Goal: Task Accomplishment & Management: Manage account settings

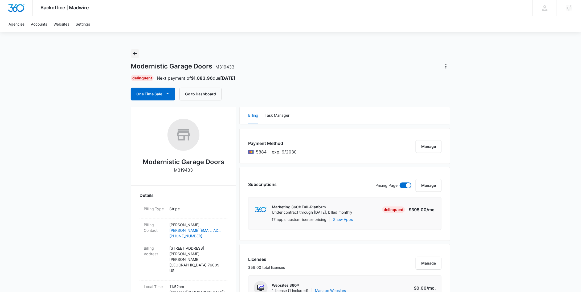
click at [133, 54] on icon "Back" at bounding box center [135, 53] width 4 height 4
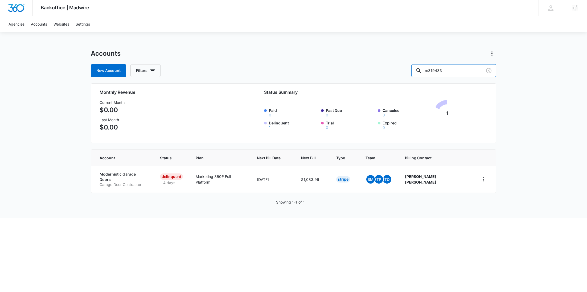
drag, startPoint x: 471, startPoint y: 72, endPoint x: 424, endPoint y: 70, distance: 46.9
click at [426, 71] on div "New Account Filters m319433" at bounding box center [294, 70] width 406 height 13
paste input "Paver Medics"
type input "Paver Medics"
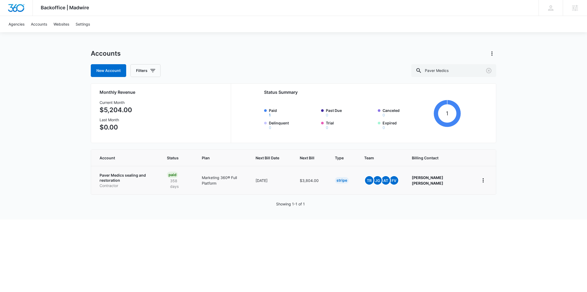
click at [115, 176] on p "Paver Medics sealing and restoration" at bounding box center [127, 178] width 55 height 10
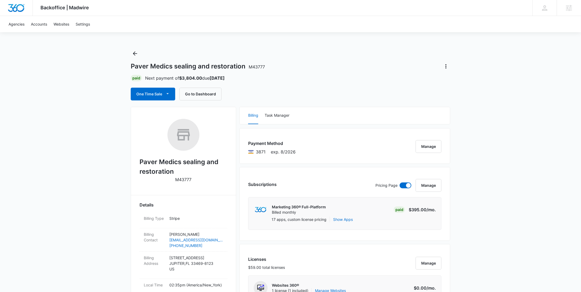
click at [179, 180] on p "M43777" at bounding box center [184, 179] width 16 height 6
copy p "M43777"
click at [136, 53] on icon "Back" at bounding box center [135, 53] width 6 height 6
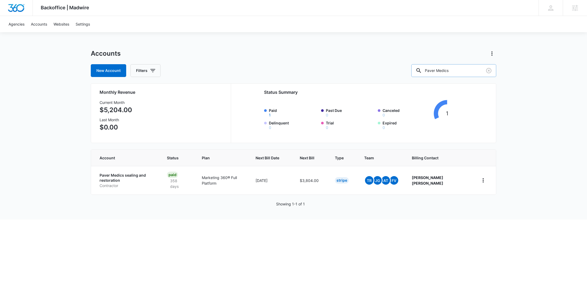
drag, startPoint x: 468, startPoint y: 74, endPoint x: 426, endPoint y: 72, distance: 42.6
click at [426, 72] on div "New Account Filters Paver Medics" at bounding box center [294, 70] width 406 height 13
paste input "M320141"
type input "M320141"
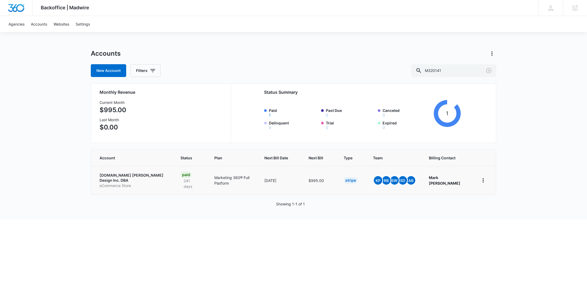
click at [140, 181] on p "[DOMAIN_NAME] [PERSON_NAME] Design Inc. DBA" at bounding box center [134, 178] width 68 height 10
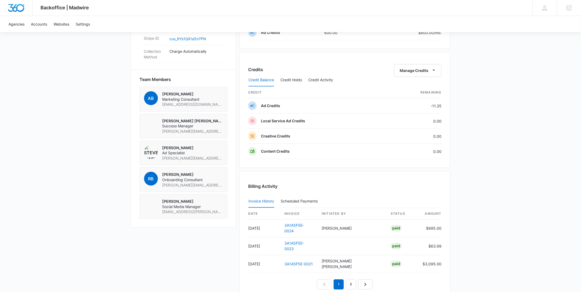
scroll to position [291, 0]
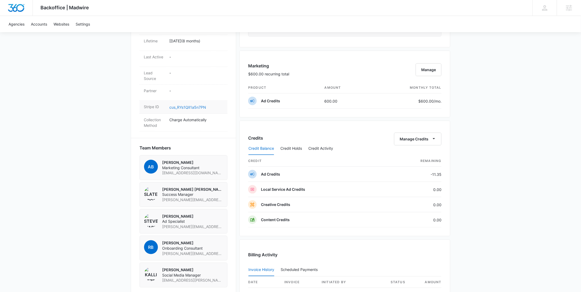
click at [197, 105] on link "cus_RYs1QlI1a5n7PN" at bounding box center [187, 107] width 37 height 5
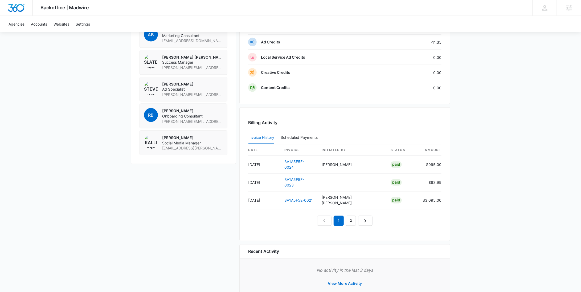
scroll to position [0, 0]
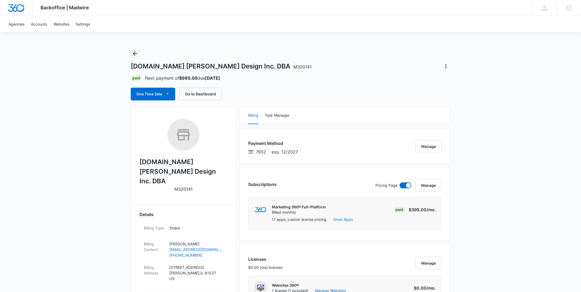
click at [136, 59] on div "[DOMAIN_NAME] [PERSON_NAME] Design Inc. DBA M320141 Paid Next payment of $995.0…" at bounding box center [291, 74] width 320 height 51
click at [134, 57] on button "Back" at bounding box center [135, 53] width 9 height 9
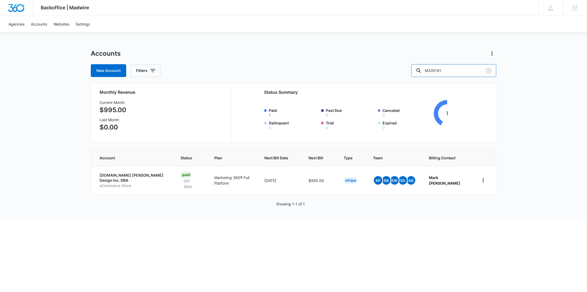
drag, startPoint x: 457, startPoint y: 69, endPoint x: 422, endPoint y: 72, distance: 35.5
click at [422, 72] on div "New Account Filters M320141" at bounding box center [294, 70] width 406 height 13
paste input "43967"
type input "M43967"
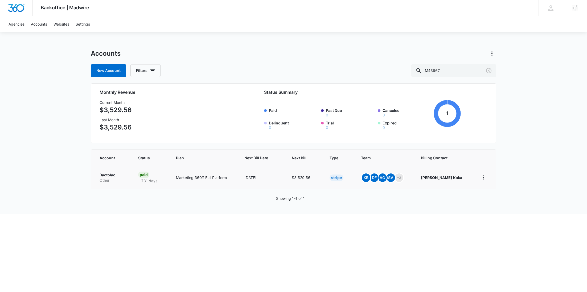
click at [108, 175] on p "Bactolac" at bounding box center [113, 174] width 26 height 5
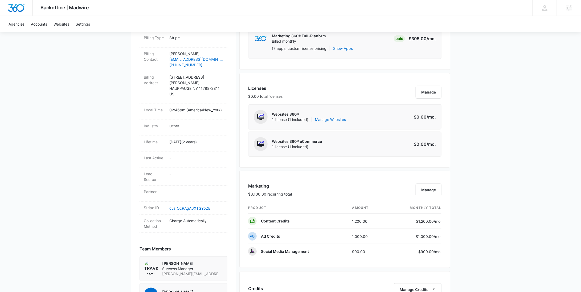
scroll to position [395, 0]
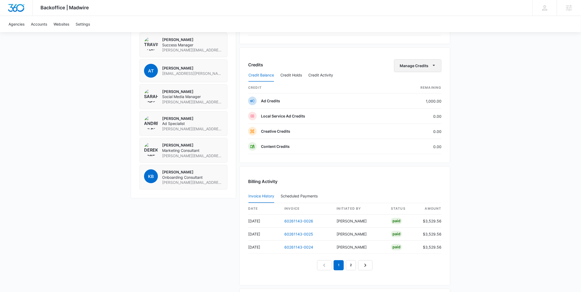
click at [410, 66] on button "Manage Credits" at bounding box center [417, 65] width 47 height 13
click at [410, 88] on div "Withdraw Credits" at bounding box center [426, 90] width 50 height 4
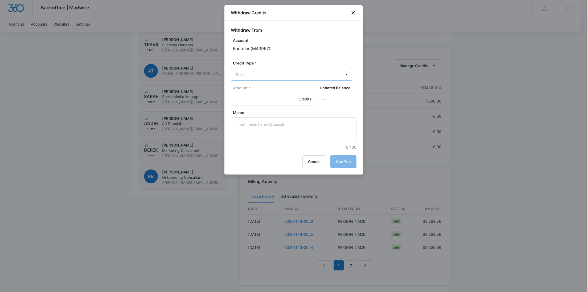
click at [270, 75] on body "Backoffice | Madwire Apps Settings [PERSON_NAME] Young [EMAIL_ADDRESS][PERSON_N…" at bounding box center [293, 3] width 587 height 796
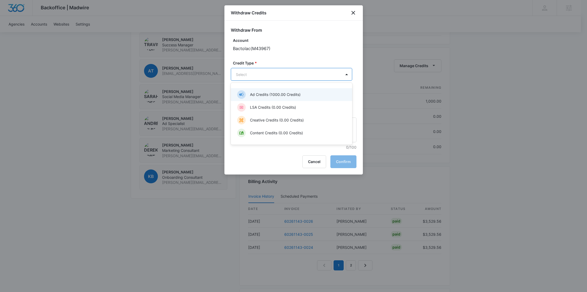
click at [270, 93] on p "Ad Credits (1000.00 Credits)" at bounding box center [275, 95] width 51 height 6
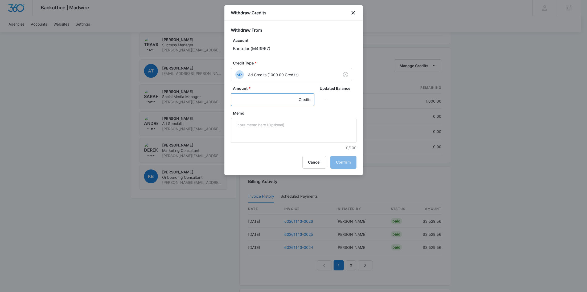
click at [246, 94] on input "Amount *" at bounding box center [273, 99] width 84 height 13
type input "1000"
click at [259, 123] on textarea "Memo" at bounding box center [294, 130] width 126 height 25
paste textarea "LinkedIn"
type textarea "LinkedIn"
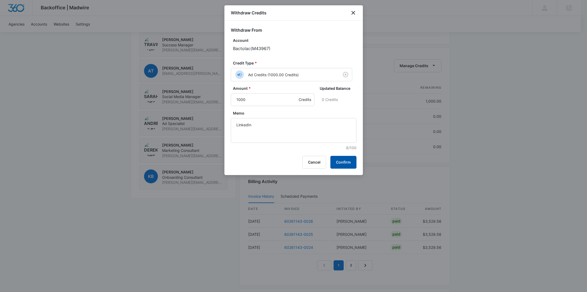
click at [345, 158] on button "Confirm" at bounding box center [344, 162] width 26 height 13
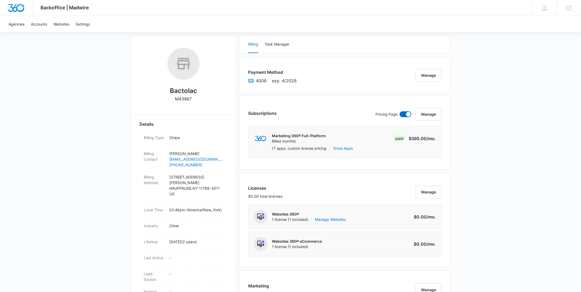
scroll to position [0, 0]
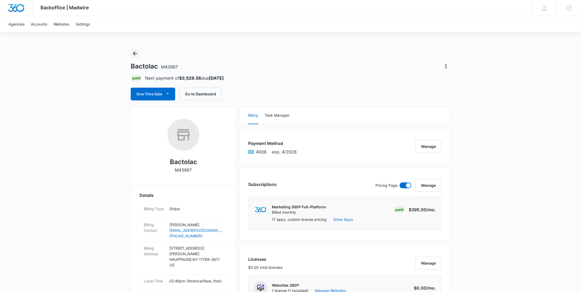
click at [137, 55] on icon "Back" at bounding box center [135, 53] width 6 height 6
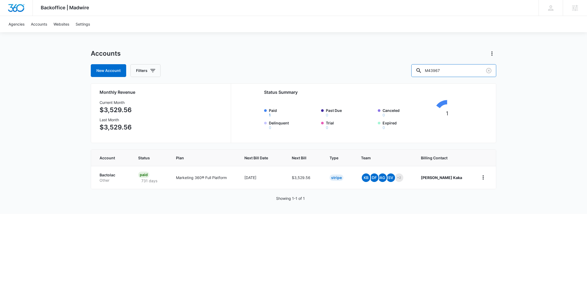
drag, startPoint x: 471, startPoint y: 70, endPoint x: 418, endPoint y: 71, distance: 52.7
click at [419, 71] on div "New Account Filters M43967" at bounding box center [294, 70] width 406 height 13
paste input "320141"
type input "M320141"
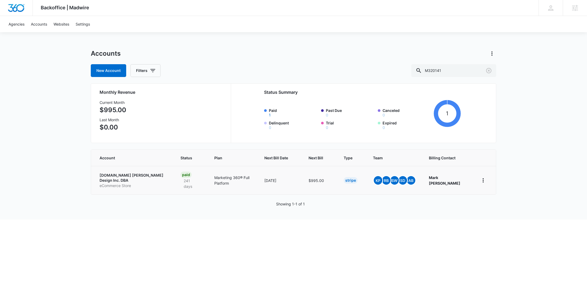
click at [118, 183] on p "eCommerce Store" at bounding box center [134, 185] width 68 height 5
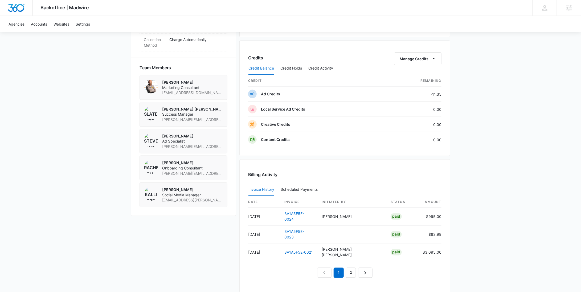
scroll to position [290, 0]
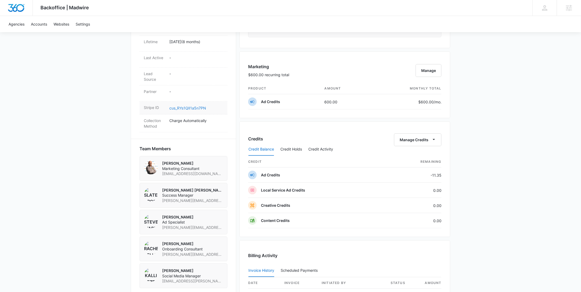
click at [186, 106] on link "cus_RYs1QlI1a5n7PN" at bounding box center [187, 108] width 37 height 5
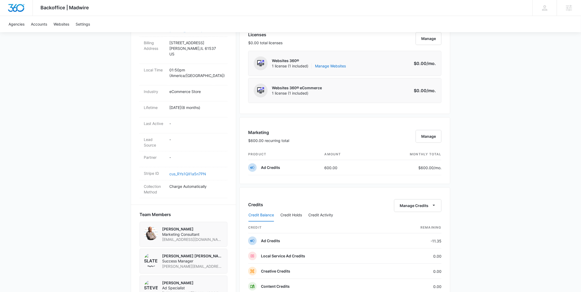
scroll to position [0, 0]
